Goal: Book appointment/travel/reservation

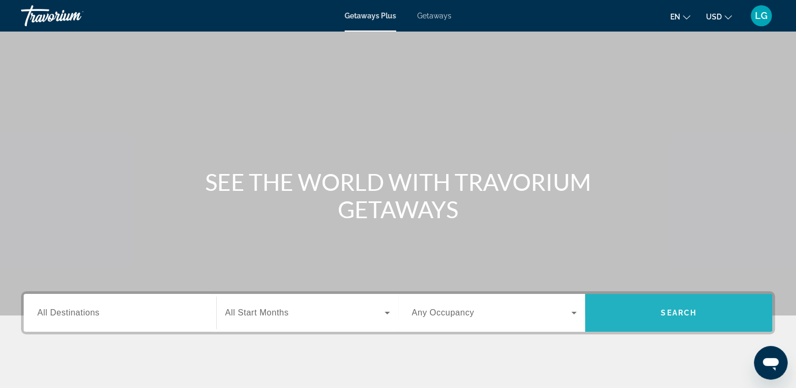
click at [686, 315] on span "Search" at bounding box center [679, 313] width 36 height 8
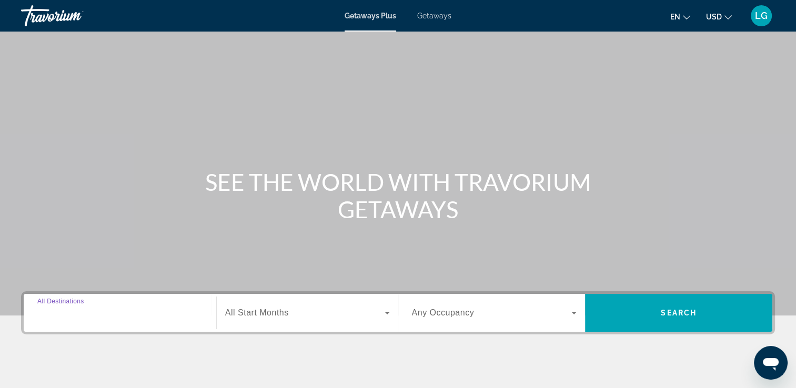
click at [173, 308] on input "Destination All Destinations" at bounding box center [119, 313] width 165 height 13
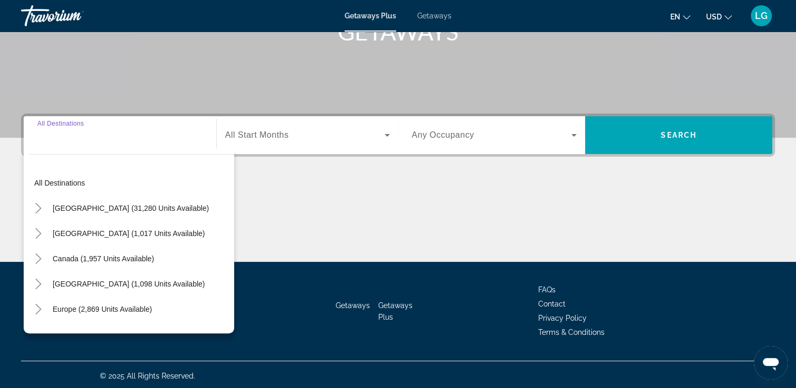
scroll to position [180, 0]
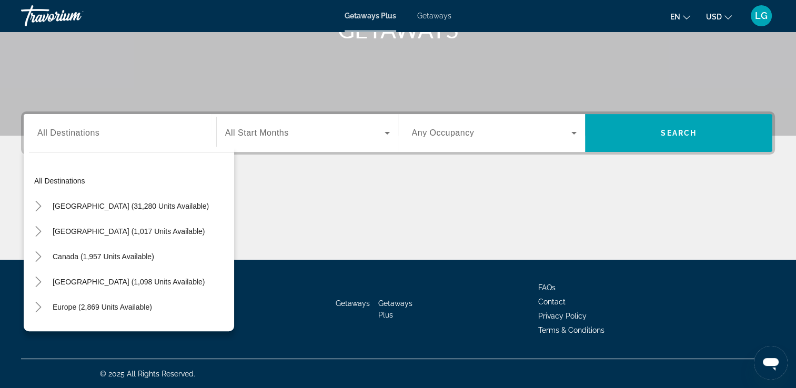
click at [173, 308] on div "Europe (2,869 units available)" at bounding box center [131, 307] width 205 height 25
click at [196, 288] on span "Search widget" at bounding box center [128, 281] width 163 height 25
type input "**********"
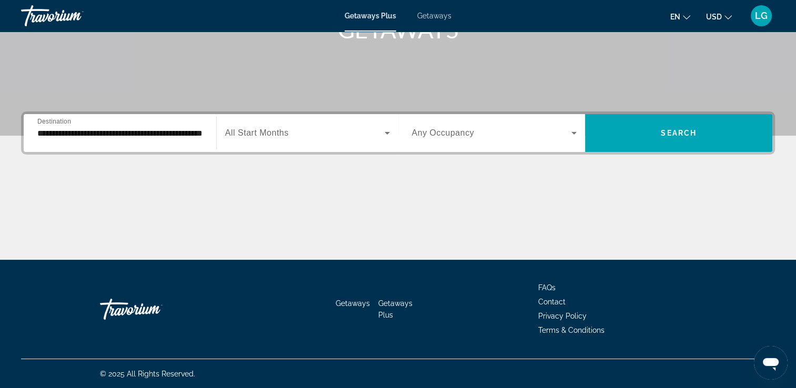
click at [322, 144] on div "Search widget" at bounding box center [307, 132] width 165 height 29
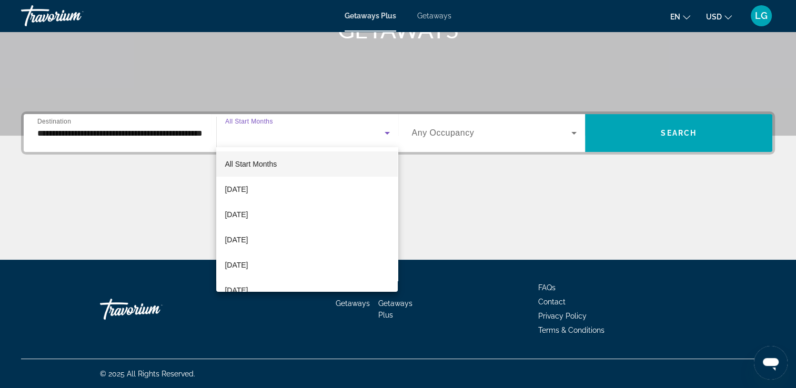
scroll to position [126, 0]
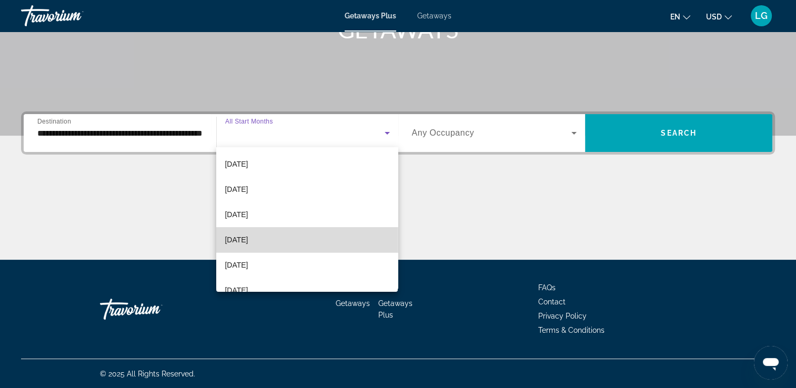
click at [309, 236] on mat-option "May 2026" at bounding box center [307, 239] width 182 height 25
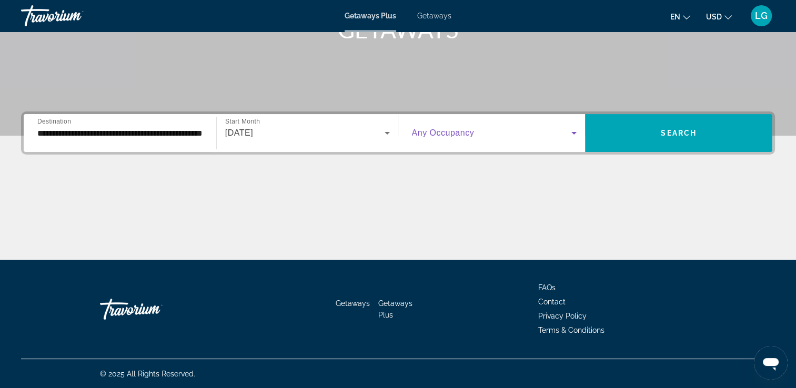
click at [576, 128] on icon "Search widget" at bounding box center [574, 133] width 13 height 13
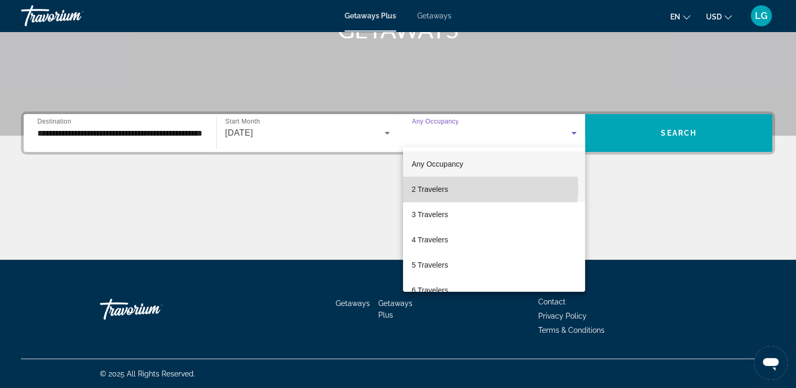
click at [472, 188] on mat-option "2 Travelers" at bounding box center [494, 189] width 182 height 25
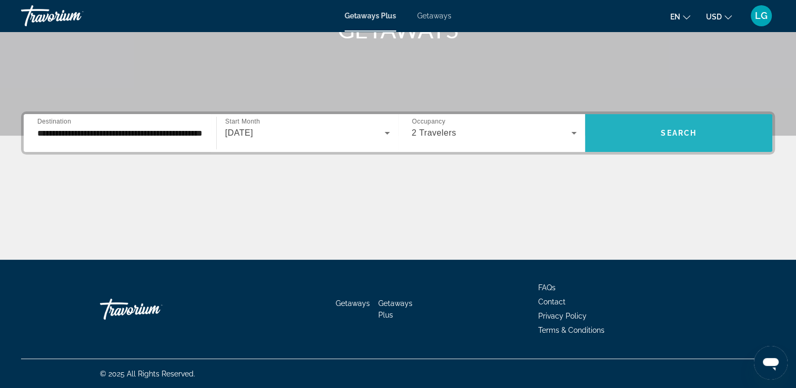
click at [653, 133] on span "Search widget" at bounding box center [678, 133] width 187 height 25
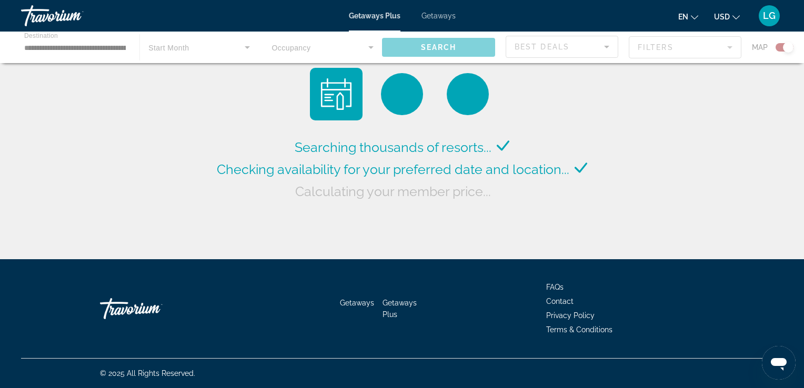
click at [653, 133] on div "Searching thousands of resorts... Checking availability for your preferred date…" at bounding box center [402, 132] width 804 height 265
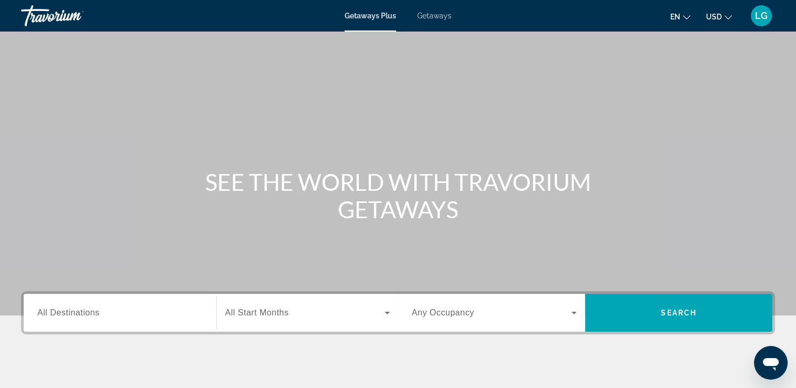
click at [149, 323] on div "Search widget" at bounding box center [119, 313] width 165 height 30
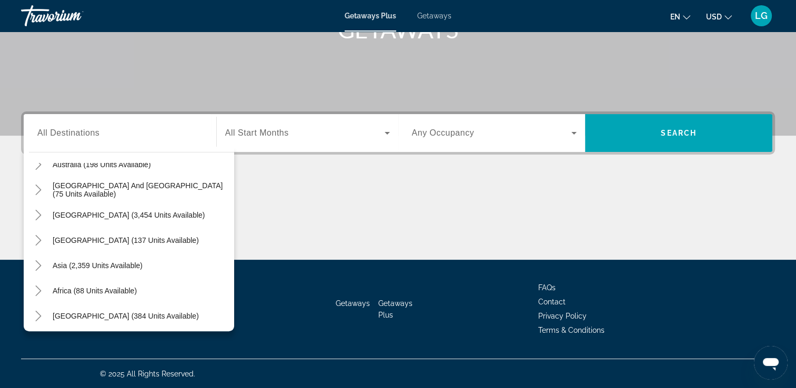
scroll to position [171, 0]
